Goal: Navigation & Orientation: Find specific page/section

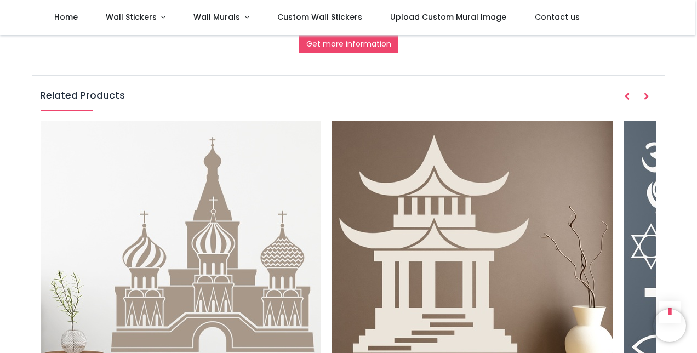
scroll to position [1293, 0]
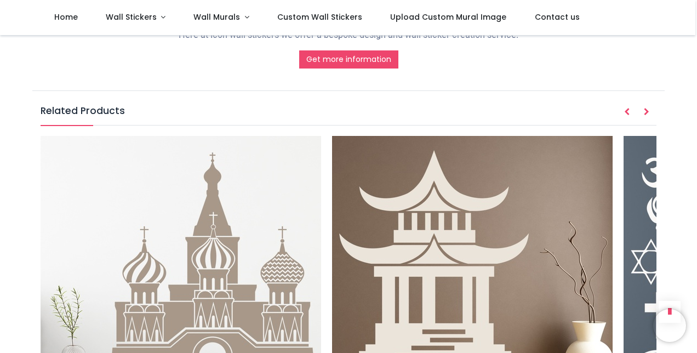
scroll to position [1471, 0]
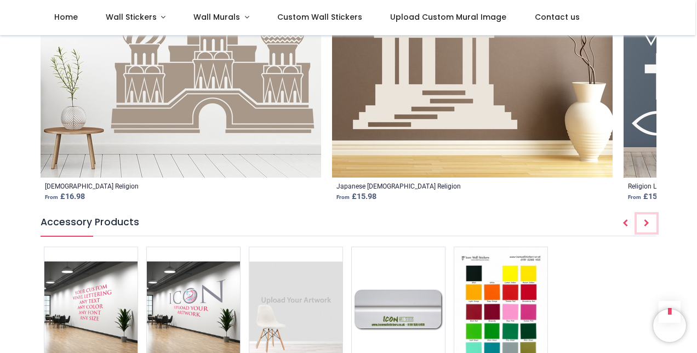
click at [647, 219] on icon "Next" at bounding box center [646, 223] width 5 height 8
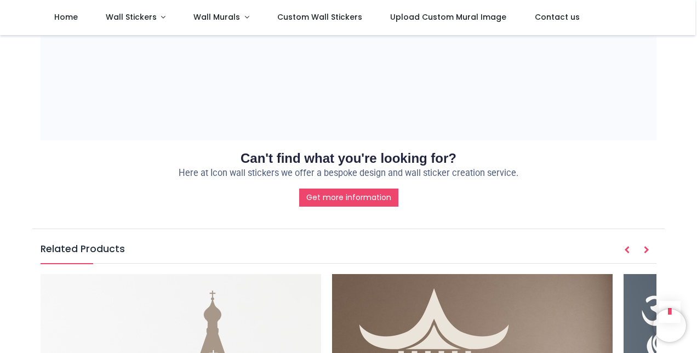
scroll to position [1035, 0]
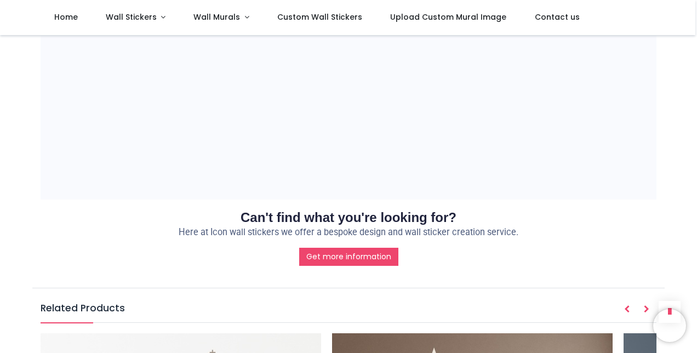
click at [225, 19] on span "Wall Murals" at bounding box center [216, 17] width 47 height 11
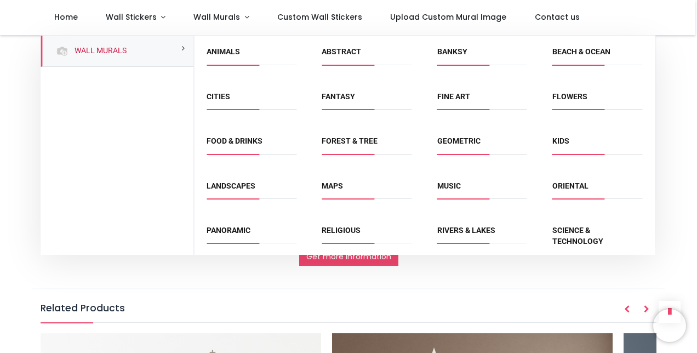
click at [339, 228] on link "Religious" at bounding box center [341, 230] width 39 height 9
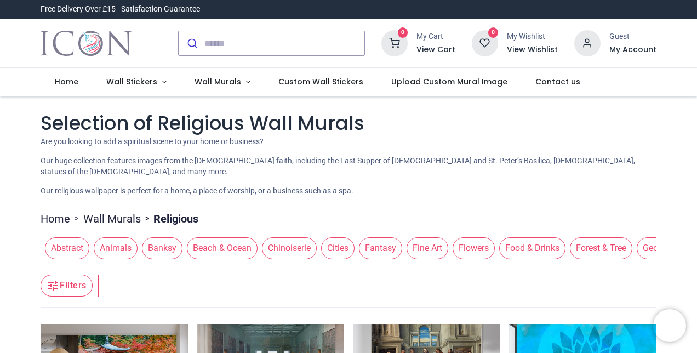
click at [300, 264] on div "Abstract Animals Banksy Beach & Ocean Chinoiserie Cities Fantasy Fine Art Flowe…" at bounding box center [348, 248] width 615 height 31
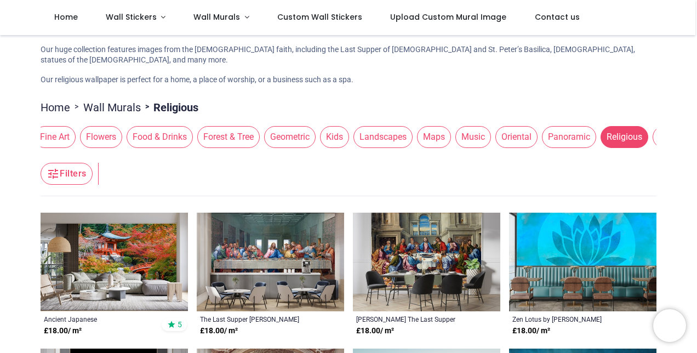
scroll to position [0, 266]
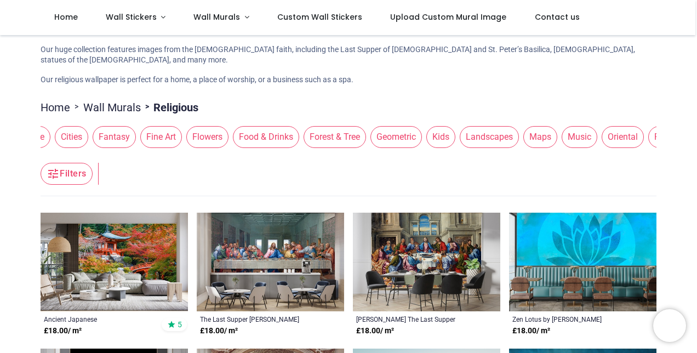
click at [429, 152] on div "Abstract Animals Banksy Beach & Ocean Chinoiserie Cities Fantasy Fine Art Flowe…" at bounding box center [348, 137] width 615 height 31
click at [145, 15] on span "Wall Stickers" at bounding box center [131, 17] width 51 height 11
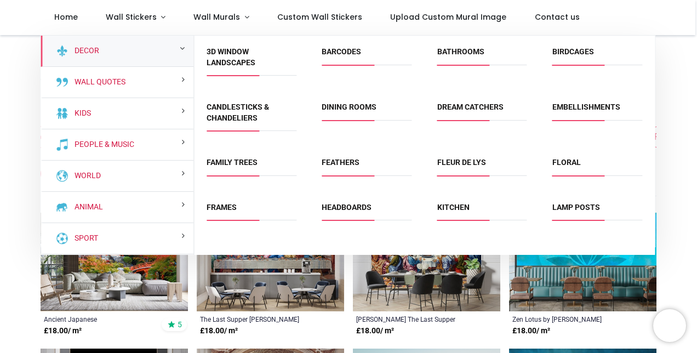
click at [233, 163] on link "Family Trees" at bounding box center [232, 162] width 51 height 9
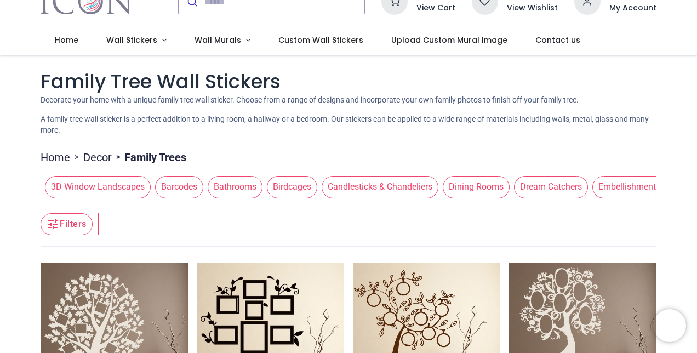
scroll to position [353, 0]
